Goal: Task Accomplishment & Management: Manage account settings

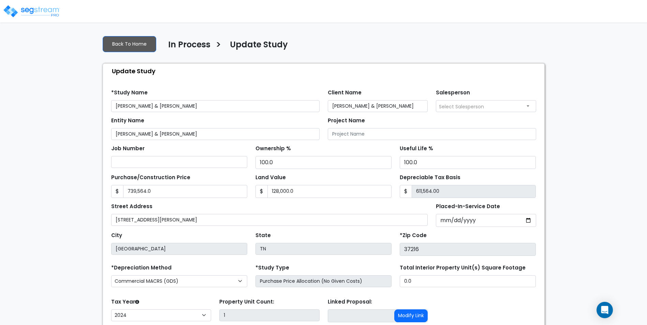
select select "2024"
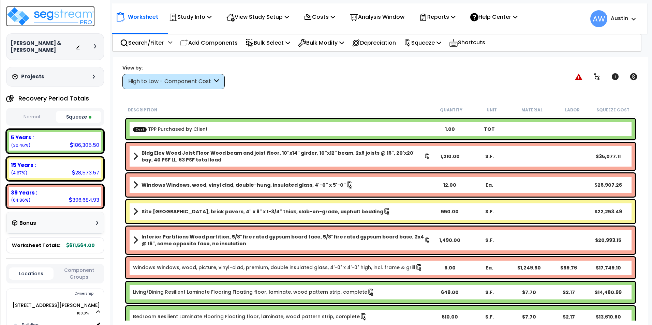
select select "2024"
drag, startPoint x: 0, startPoint y: 0, endPoint x: 73, endPoint y: 24, distance: 77.2
click at [58, 18] on img at bounding box center [50, 16] width 89 height 20
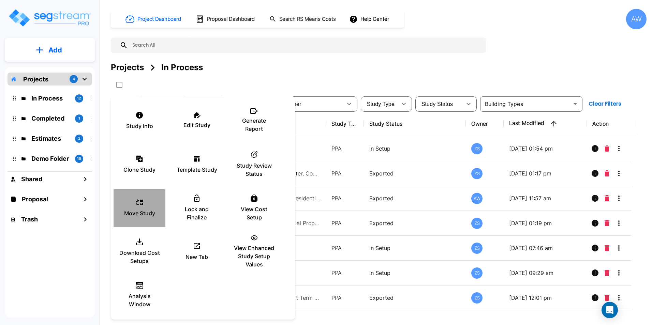
click at [148, 210] on p "Move Study" at bounding box center [139, 213] width 31 height 8
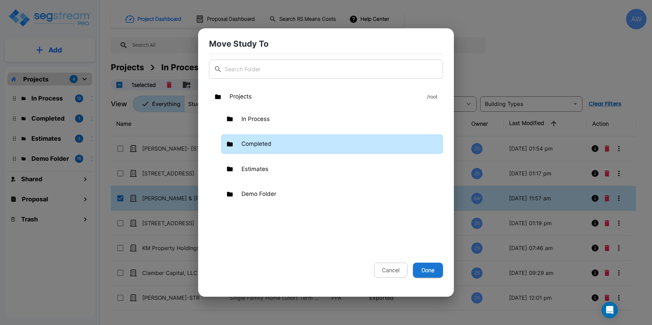
click at [257, 147] on p "Completed" at bounding box center [257, 144] width 30 height 9
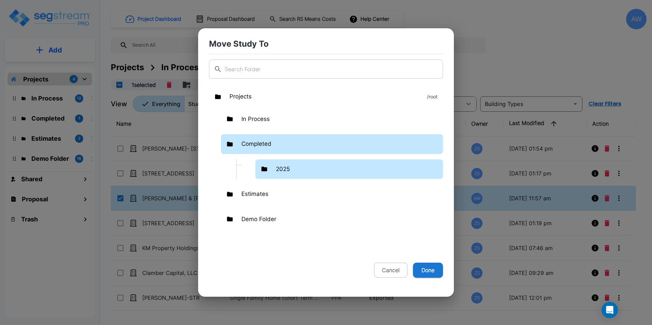
click at [279, 167] on p "2025" at bounding box center [283, 169] width 14 height 9
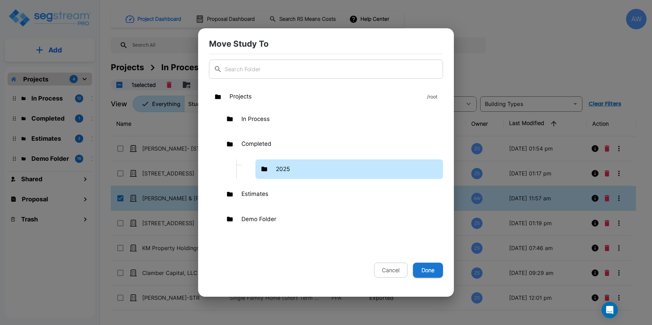
click at [279, 167] on p "2025" at bounding box center [283, 169] width 14 height 9
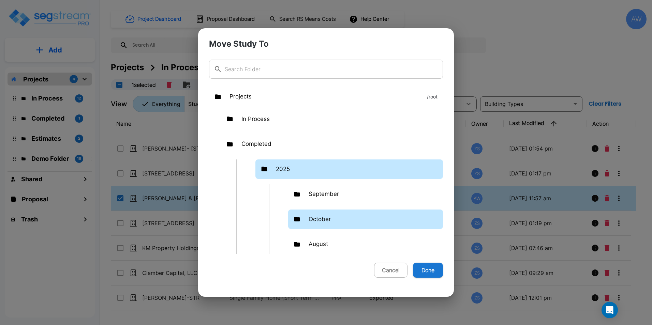
click at [319, 225] on div "October" at bounding box center [365, 220] width 155 height 20
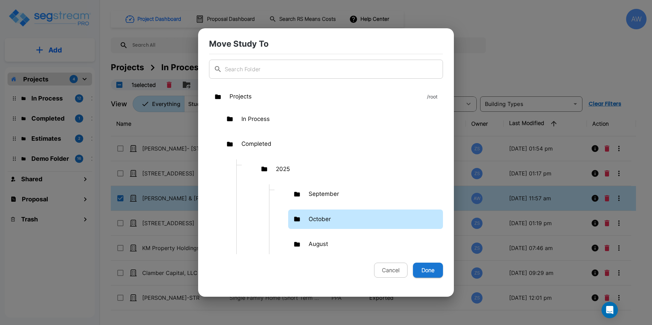
click at [319, 225] on div "October" at bounding box center [365, 220] width 155 height 20
click at [423, 268] on button "Done" at bounding box center [428, 270] width 30 height 15
checkbox input "false"
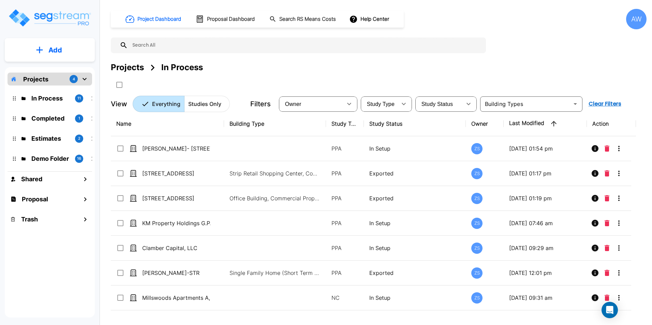
click at [30, 118] on div "Completed 1" at bounding box center [55, 118] width 84 height 9
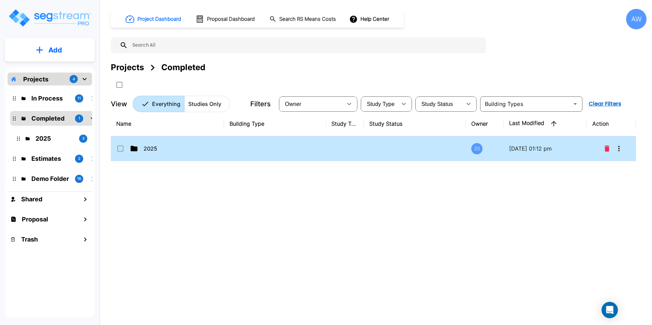
click at [164, 154] on td "2025" at bounding box center [167, 148] width 113 height 25
checkbox input "true"
click at [164, 154] on td "2025" at bounding box center [167, 148] width 113 height 25
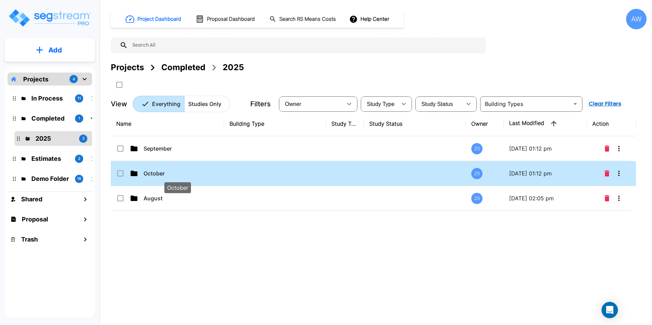
click at [166, 174] on p "October" at bounding box center [178, 174] width 68 height 8
checkbox input "true"
click at [166, 174] on p "October" at bounding box center [178, 174] width 68 height 8
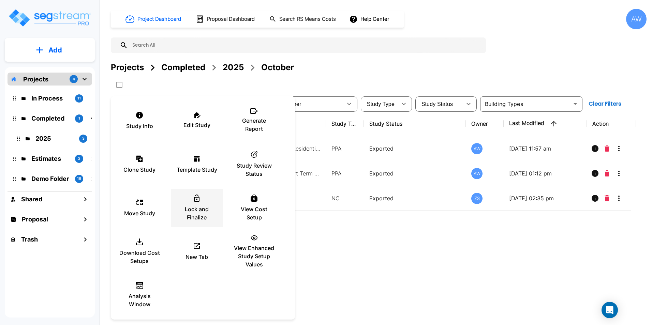
click at [206, 211] on p "Lock and Finalize" at bounding box center [196, 213] width 41 height 16
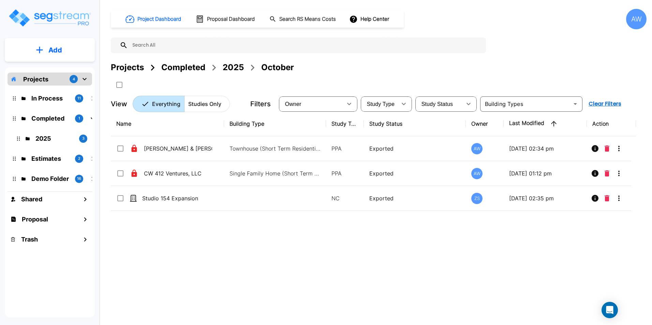
click at [313, 239] on div "Name Building Type Study Type Study Status Owner Last Modified Action Jarrod & …" at bounding box center [373, 213] width 525 height 202
click at [55, 13] on img "mailbox folders" at bounding box center [50, 17] width 84 height 19
click at [137, 70] on div "Projects" at bounding box center [127, 67] width 33 height 12
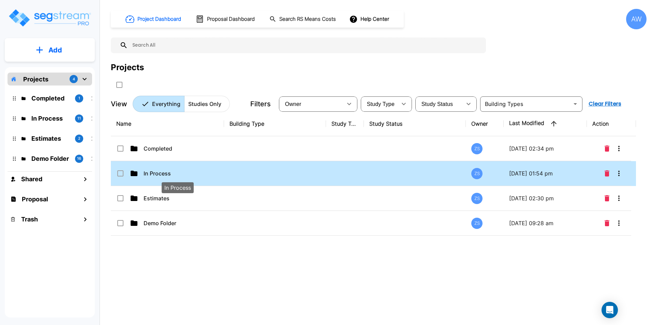
click at [157, 171] on p "In Process" at bounding box center [178, 174] width 68 height 8
checkbox input "true"
click at [157, 171] on p "In Process" at bounding box center [178, 174] width 68 height 8
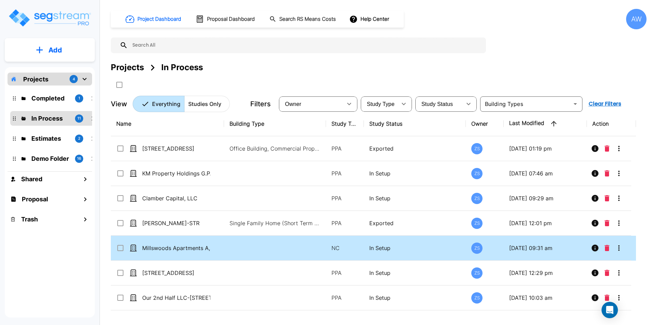
scroll to position [97, 0]
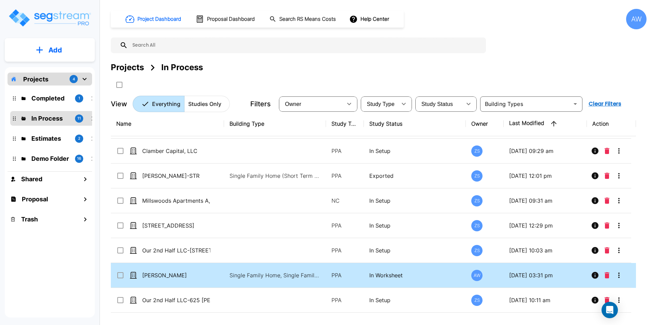
click at [221, 273] on td "[PERSON_NAME]" at bounding box center [167, 275] width 113 height 25
checkbox input "true"
click at [221, 273] on td "[PERSON_NAME]" at bounding box center [167, 275] width 113 height 25
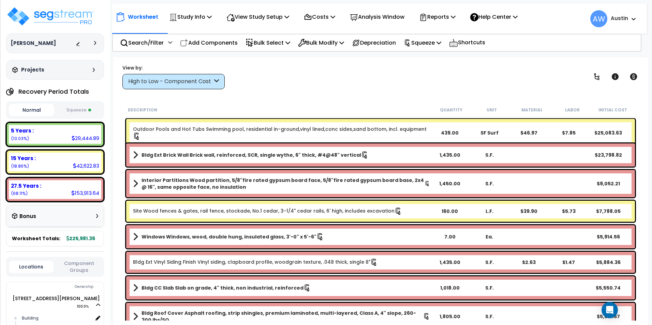
click at [85, 109] on button "Squeeze" at bounding box center [78, 110] width 45 height 12
click at [158, 77] on div "High to Low - Component Cost" at bounding box center [173, 81] width 102 height 15
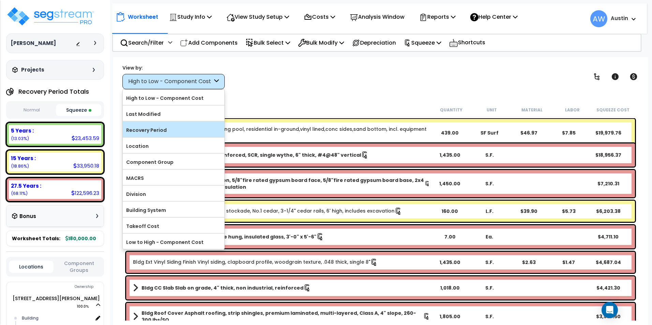
click at [162, 127] on label "Recovery Period" at bounding box center [174, 130] width 102 height 10
click at [0, 0] on input "Recovery Period" at bounding box center [0, 0] width 0 height 0
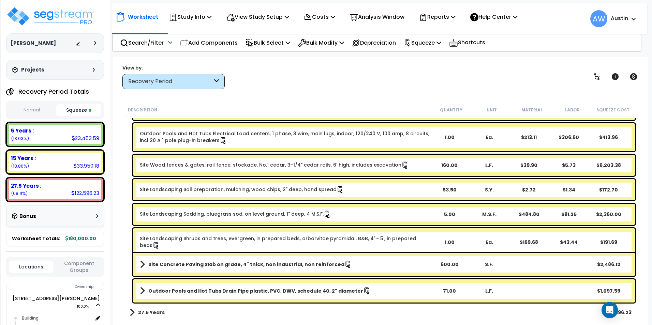
scroll to position [878, 0]
click at [133, 313] on span at bounding box center [132, 313] width 5 height 10
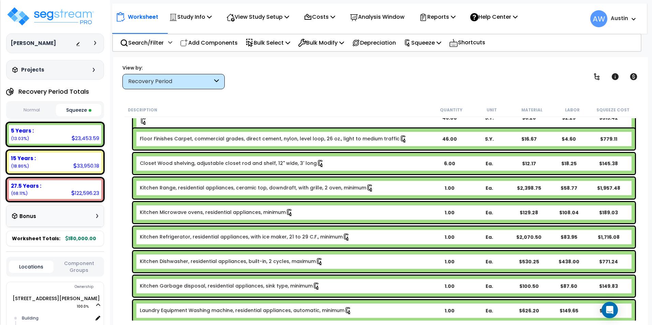
scroll to position [0, 0]
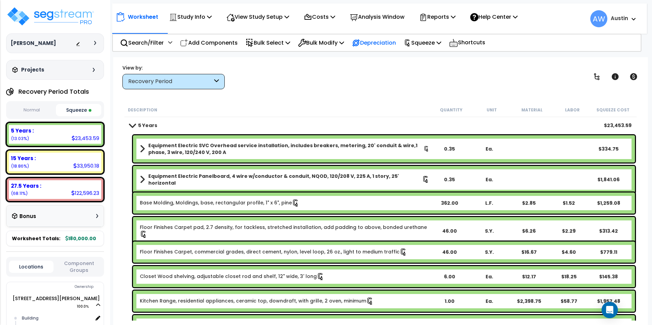
click at [375, 44] on p "Depreciation" at bounding box center [374, 42] width 44 height 9
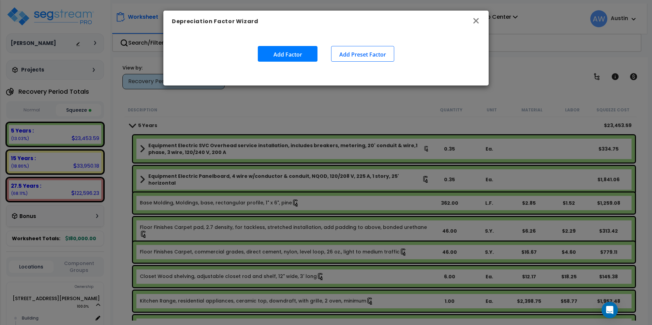
click at [477, 21] on icon "button" at bounding box center [476, 21] width 8 height 8
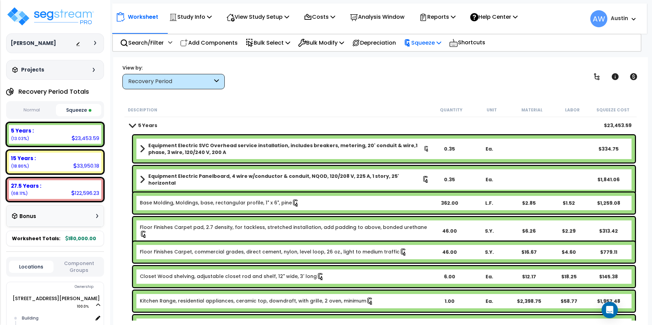
click at [426, 42] on p "Squeeze" at bounding box center [423, 42] width 38 height 9
click at [373, 79] on div "View by: Recovery Period High to Low - Component Cost" at bounding box center [380, 76] width 521 height 25
click at [446, 17] on p "Reports" at bounding box center [437, 16] width 37 height 9
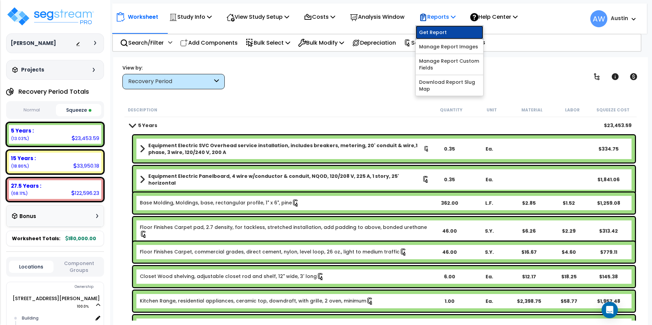
click at [445, 33] on link "Get Report" at bounding box center [450, 33] width 68 height 14
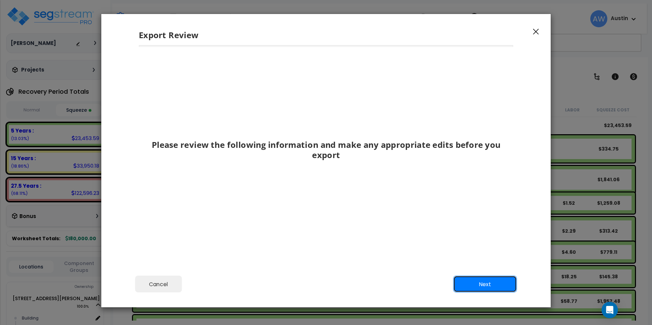
click at [494, 285] on button "Next" at bounding box center [485, 284] width 64 height 17
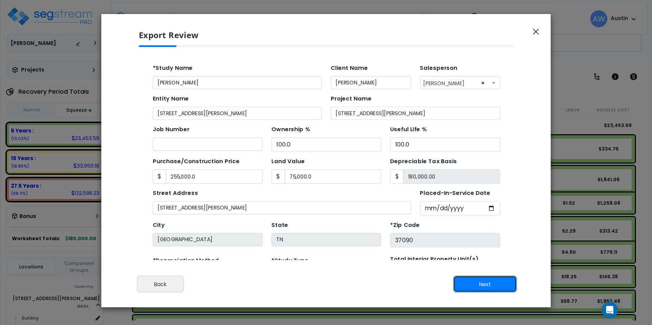
click at [474, 283] on button "Next" at bounding box center [485, 284] width 64 height 17
type input "255000"
type input "75000"
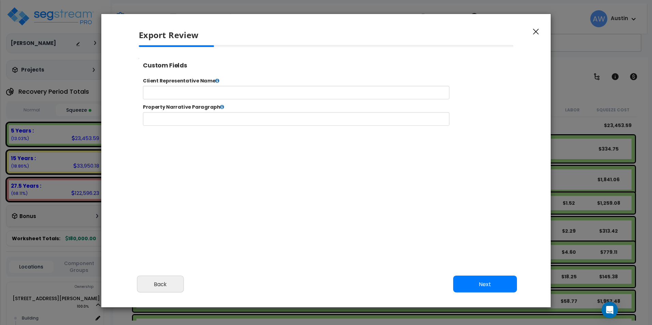
select select "2024"
click at [469, 281] on button "Next" at bounding box center [485, 284] width 64 height 17
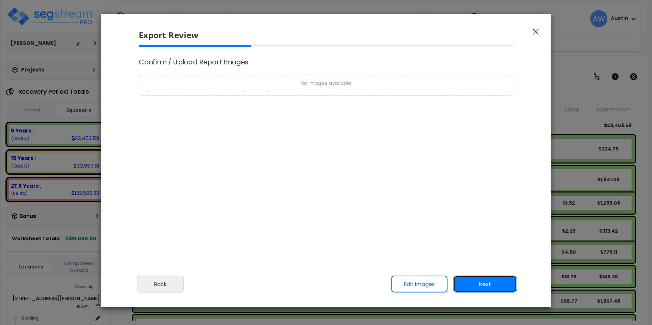
scroll to position [0, 0]
click at [493, 285] on button "Next" at bounding box center [485, 284] width 64 height 17
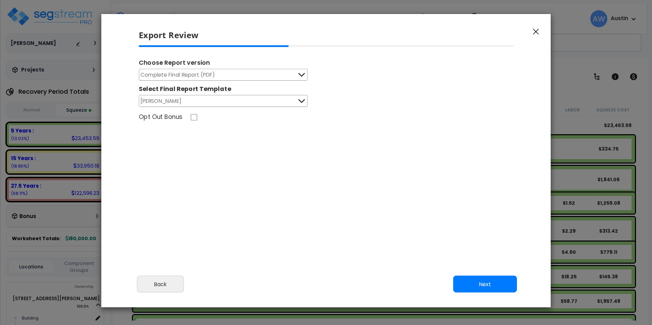
click at [272, 77] on button "Complete Final Report (PDF)" at bounding box center [223, 75] width 169 height 12
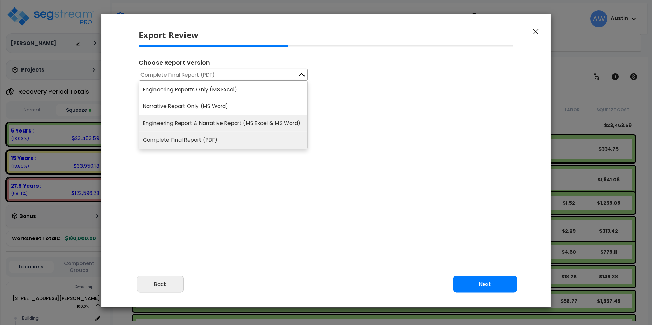
click at [236, 122] on li "Engineering Report & Narrative Report (MS Excel & MS Word)" at bounding box center [223, 123] width 168 height 17
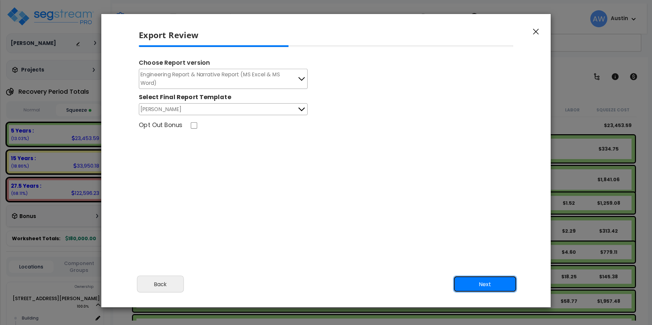
click at [487, 282] on button "Next" at bounding box center [485, 284] width 64 height 17
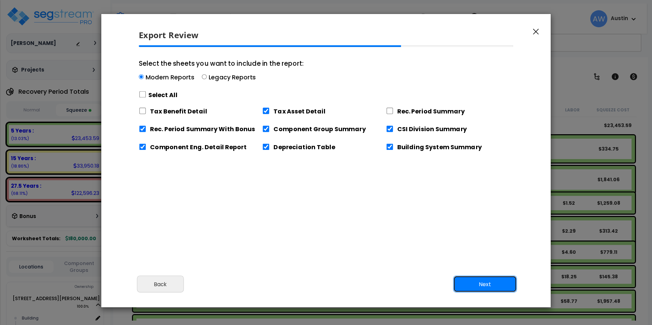
click at [470, 279] on button "Next" at bounding box center [485, 284] width 64 height 17
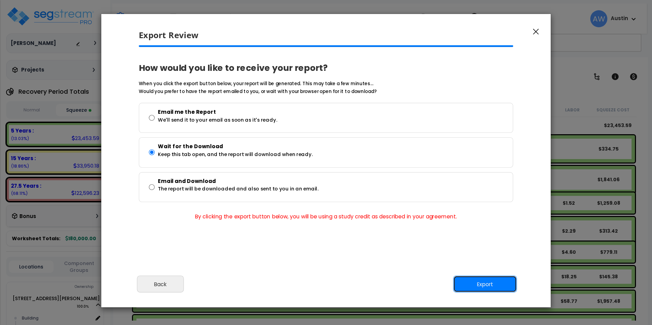
click at [478, 287] on button "Export" at bounding box center [485, 284] width 64 height 17
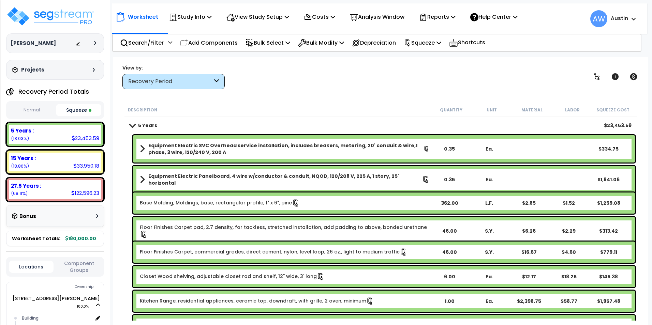
click at [367, 98] on div "Worksheet Study Info Study Setup Add Property Unit Template study Clone study AW" at bounding box center [380, 219] width 535 height 325
click at [446, 15] on p "Reports" at bounding box center [437, 16] width 37 height 9
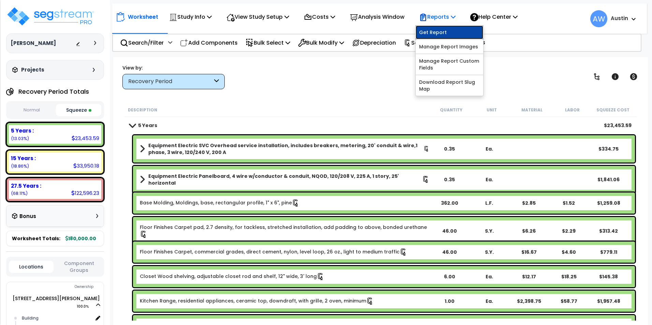
click at [453, 35] on link "Get Report" at bounding box center [450, 33] width 68 height 14
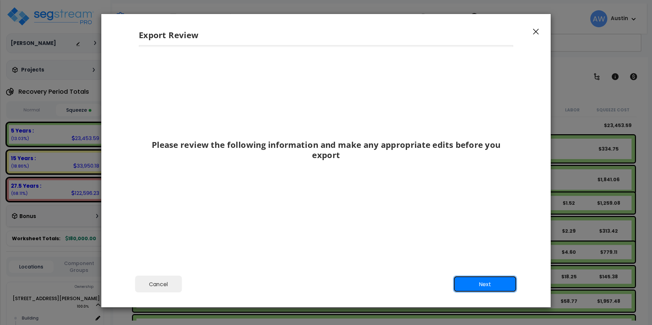
click at [488, 284] on button "Next" at bounding box center [485, 284] width 64 height 17
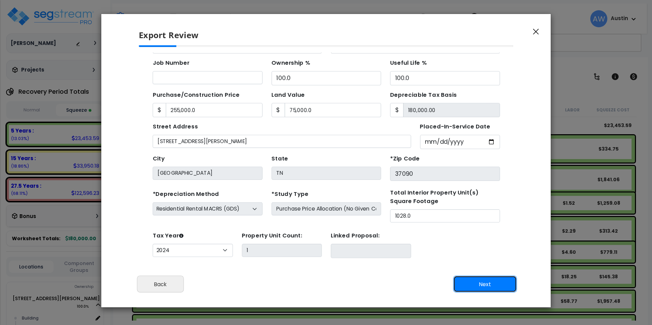
click at [487, 284] on button "Next" at bounding box center [485, 284] width 64 height 17
type input "255000"
type input "75000"
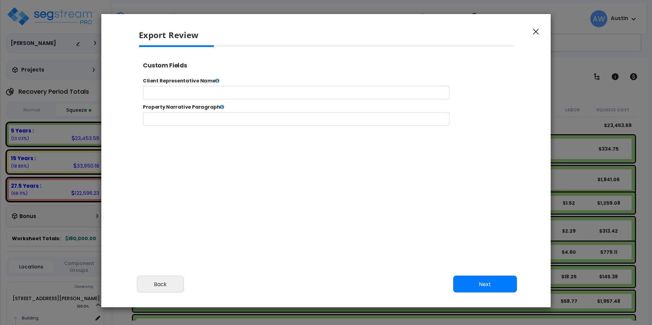
select select "2024"
click at [487, 284] on button "Next" at bounding box center [485, 284] width 64 height 17
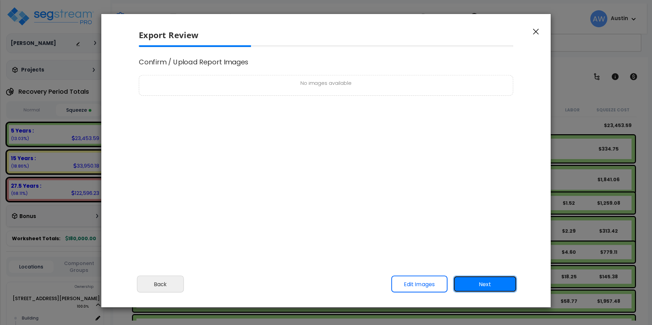
scroll to position [0, 0]
click at [487, 284] on button "Next" at bounding box center [485, 284] width 64 height 17
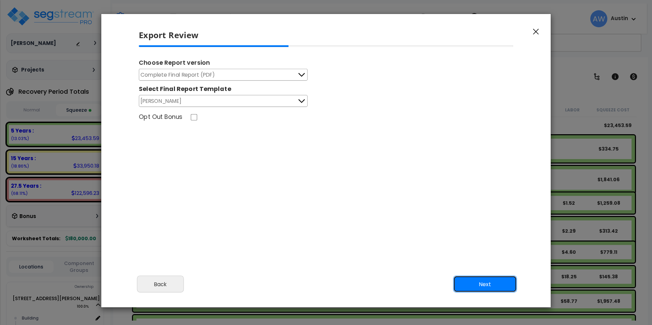
click at [487, 281] on button "Next" at bounding box center [485, 284] width 64 height 17
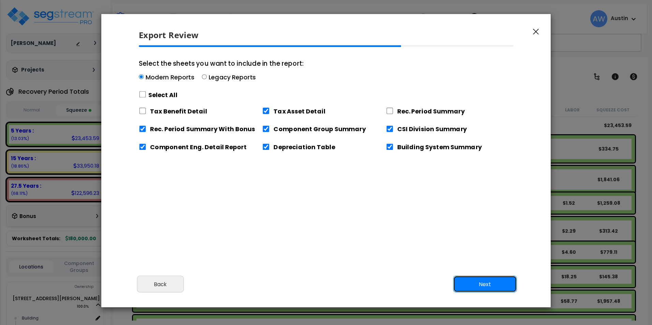
click at [493, 282] on button "Next" at bounding box center [485, 284] width 64 height 17
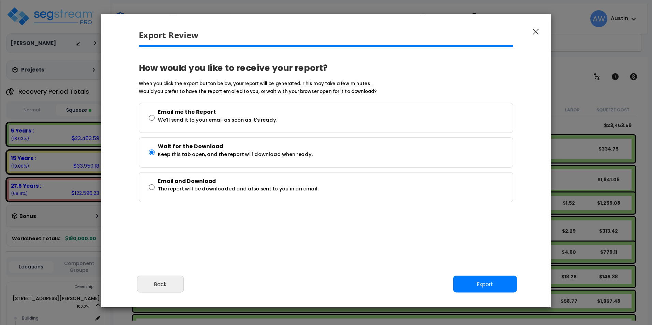
click at [488, 294] on div "Cancel Back Next Export Edit Images" at bounding box center [326, 289] width 450 height 37
click at [484, 287] on button "Export" at bounding box center [485, 284] width 64 height 17
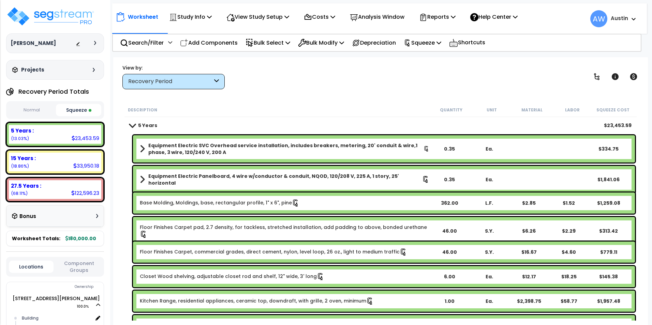
scroll to position [34, 0]
